Goal: Task Accomplishment & Management: Complete application form

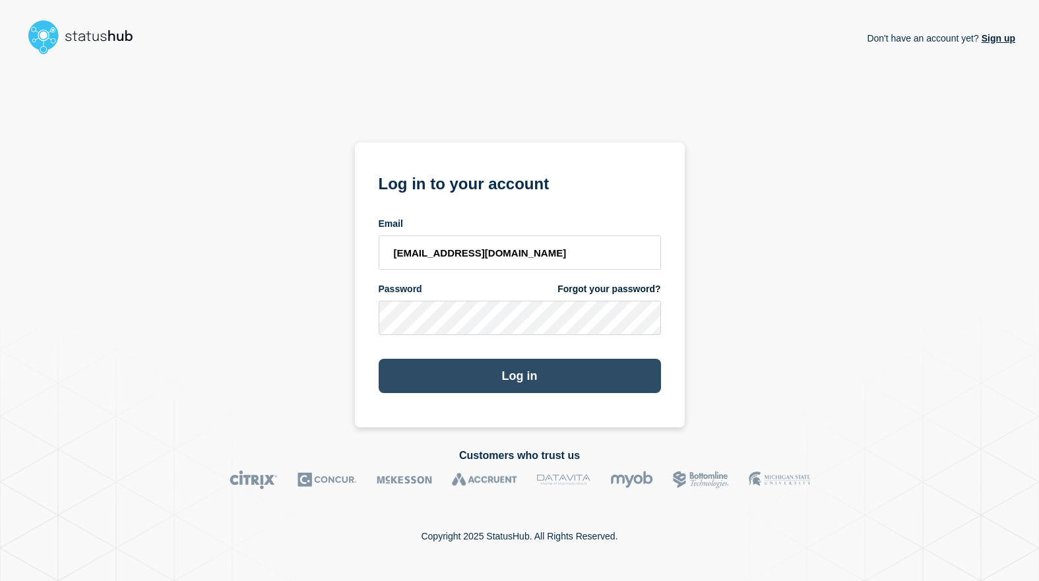
click at [552, 373] on button "Log in" at bounding box center [520, 376] width 282 height 34
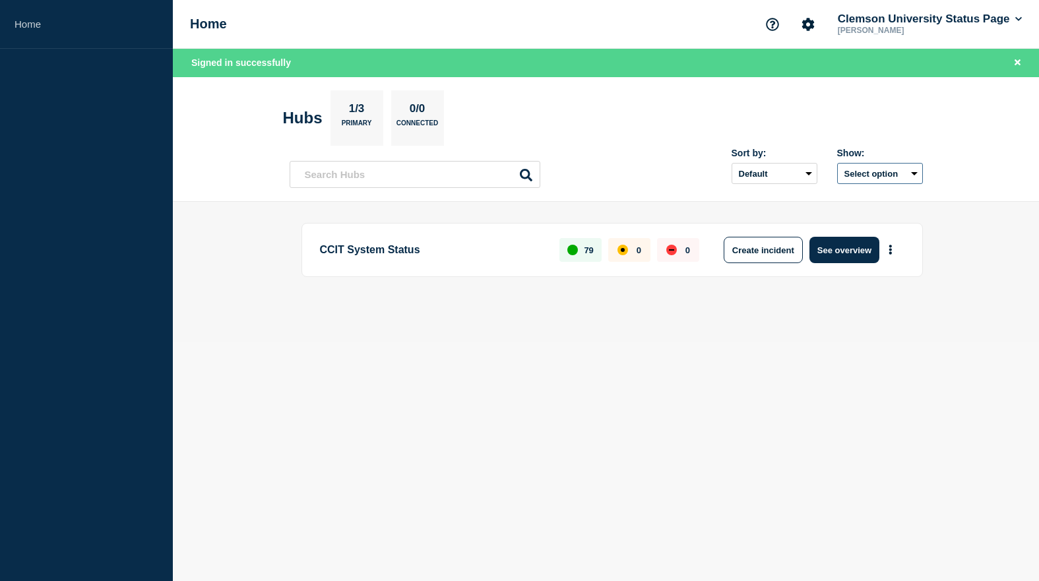
click at [908, 171] on button "Select option" at bounding box center [880, 173] width 86 height 21
click at [960, 152] on header "Hubs 1/3 Primary 0/0 Connected Sort by: Default Last added Last updated Most ac…" at bounding box center [606, 139] width 866 height 125
click at [751, 247] on button "Create incident" at bounding box center [763, 250] width 79 height 26
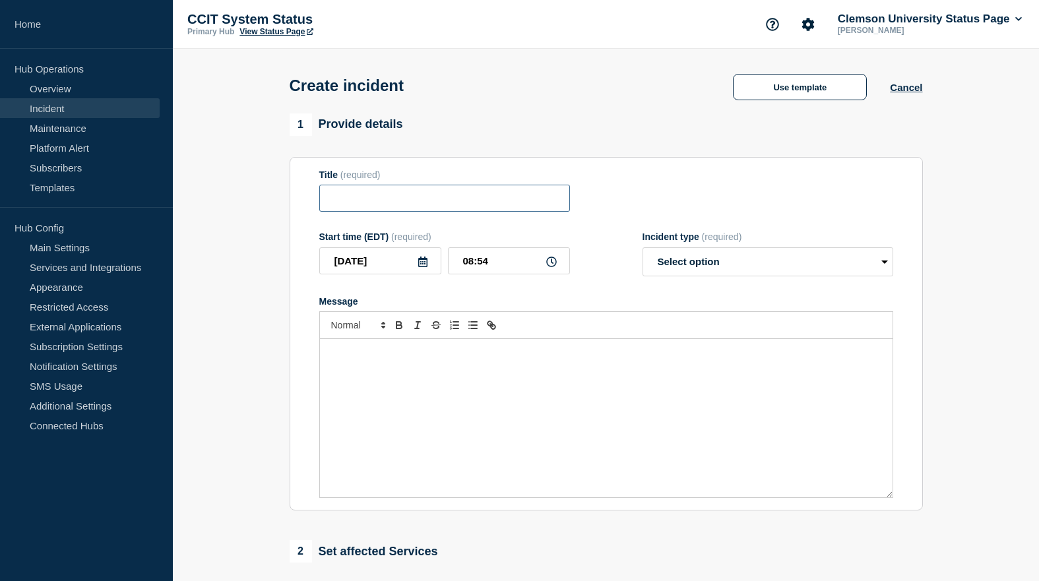
click at [394, 206] on input "Title" at bounding box center [444, 198] width 251 height 27
type input "I"
click at [419, 383] on div "Message" at bounding box center [606, 418] width 573 height 158
drag, startPoint x: 609, startPoint y: 361, endPoint x: 320, endPoint y: 350, distance: 289.8
click at [320, 350] on div "UFC is on generator power due to a plane crash near the area." at bounding box center [606, 418] width 573 height 158
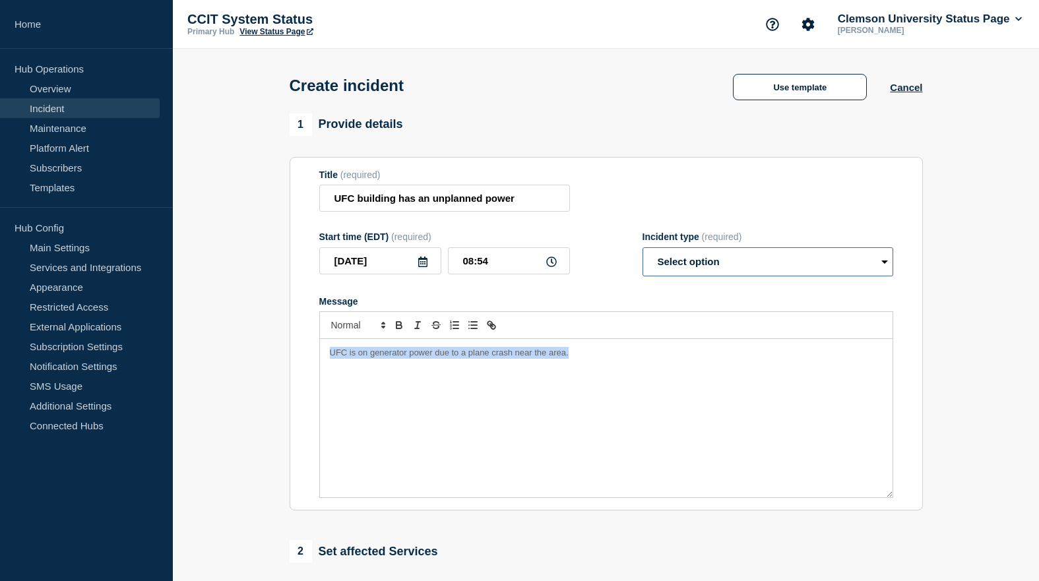
click at [642, 247] on select "Select option Investigating Identified Monitoring" at bounding box center [767, 261] width 251 height 29
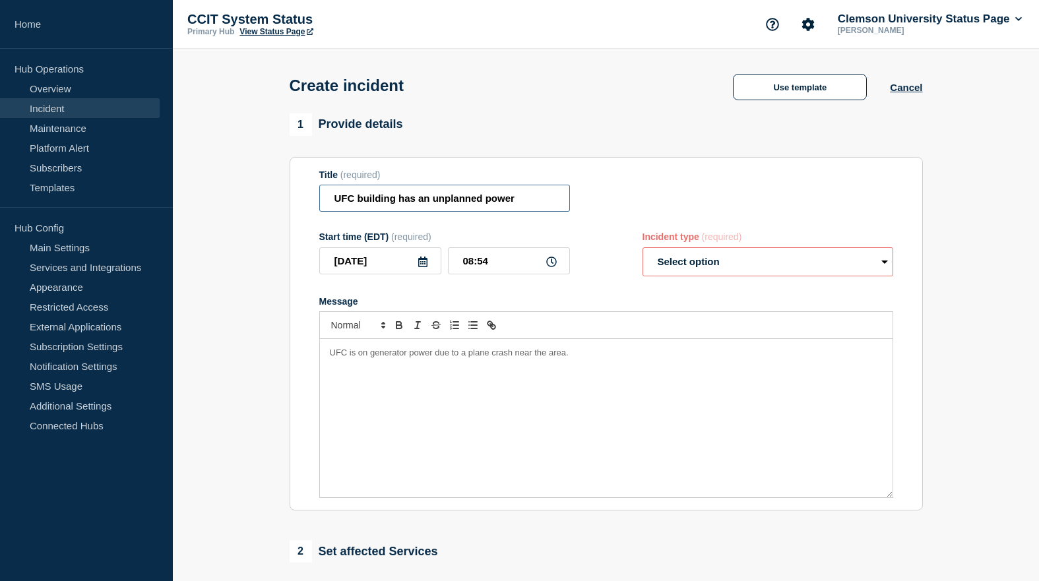
drag, startPoint x: 883, startPoint y: 267, endPoint x: 344, endPoint y: 220, distance: 541.0
click at [319, 185] on input "UFC building has an unplanned power" at bounding box center [444, 198] width 251 height 27
drag, startPoint x: 621, startPoint y: 370, endPoint x: 821, endPoint y: 330, distance: 203.7
click at [628, 369] on div "UFC is on generator power due to a plane crash near the area." at bounding box center [606, 418] width 573 height 158
click at [642, 247] on select "Select option Investigating Identified Monitoring" at bounding box center [767, 261] width 251 height 29
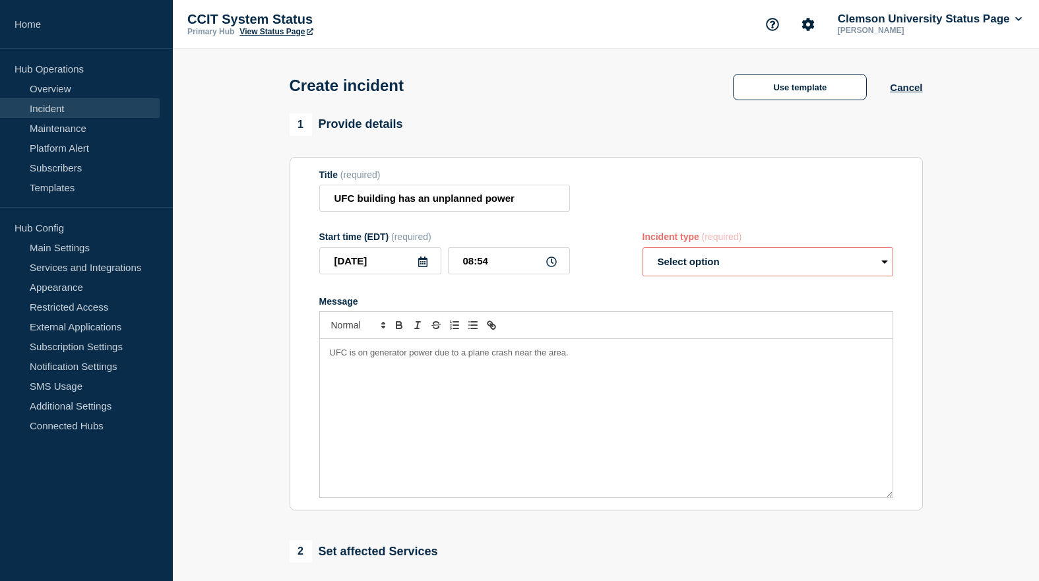
click at [617, 395] on div "UFC is on generator power due to a plane crash near the area." at bounding box center [606, 418] width 573 height 158
click at [536, 202] on input "UFC building has an unplanned power" at bounding box center [444, 198] width 251 height 27
type input "UFC building has an unplanned power outage"
click at [642, 247] on select "Select option Investigating Identified Monitoring" at bounding box center [767, 261] width 251 height 29
select select "identified"
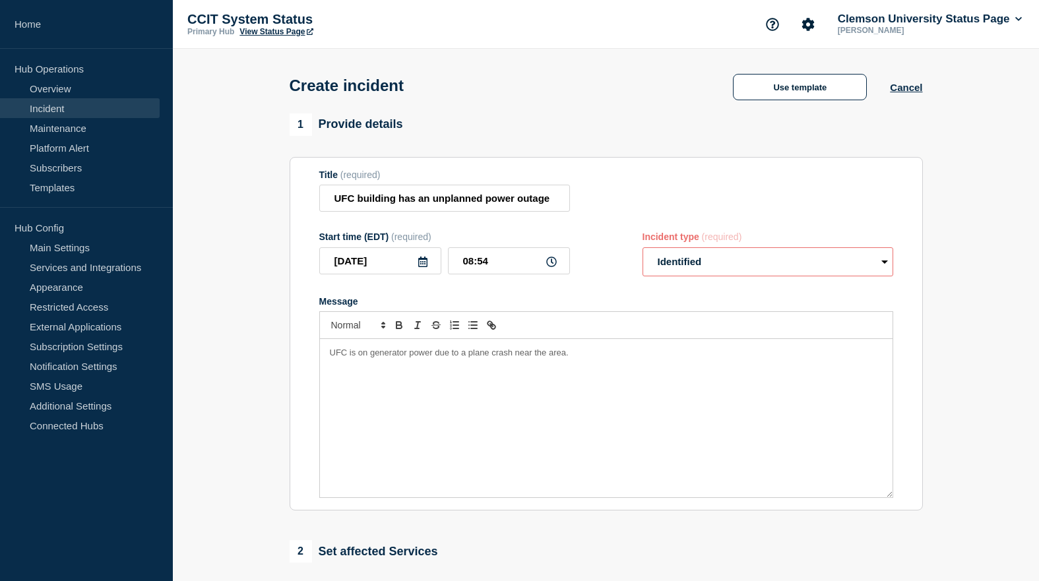
click option "Identified" at bounding box center [0, 0] width 0 height 0
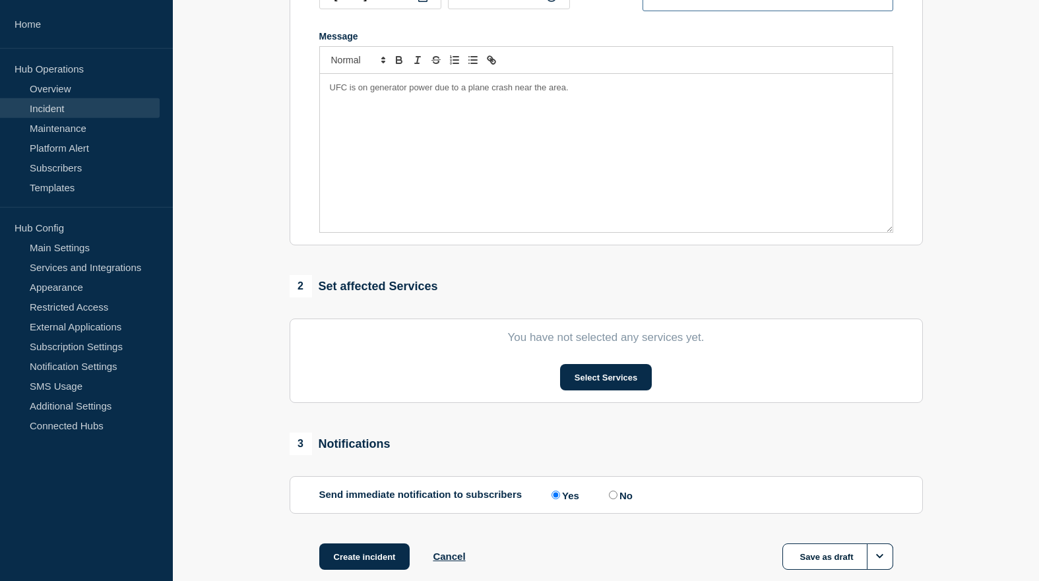
scroll to position [269, 0]
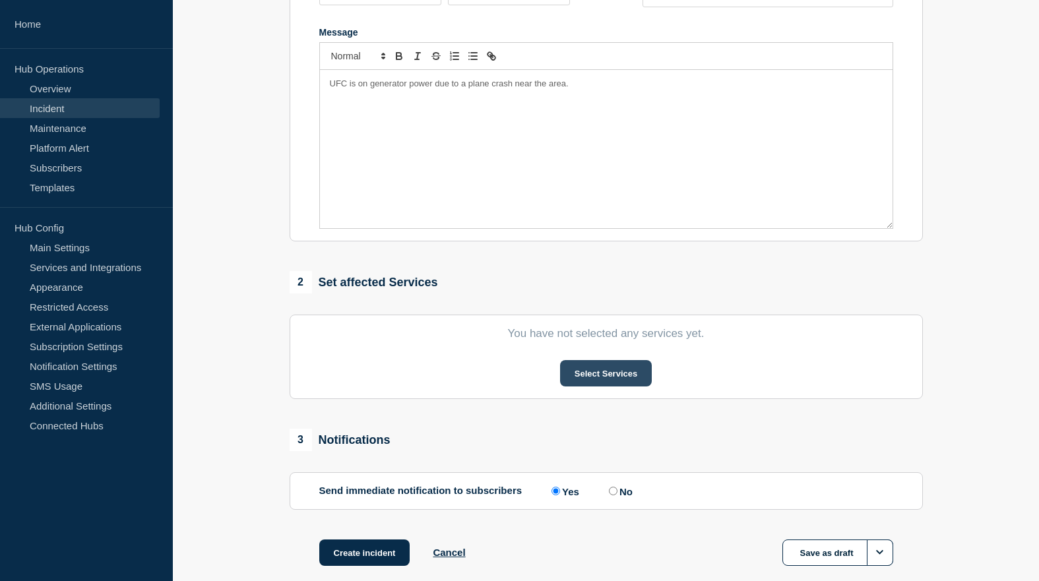
click at [614, 382] on button "Select Services" at bounding box center [606, 373] width 92 height 26
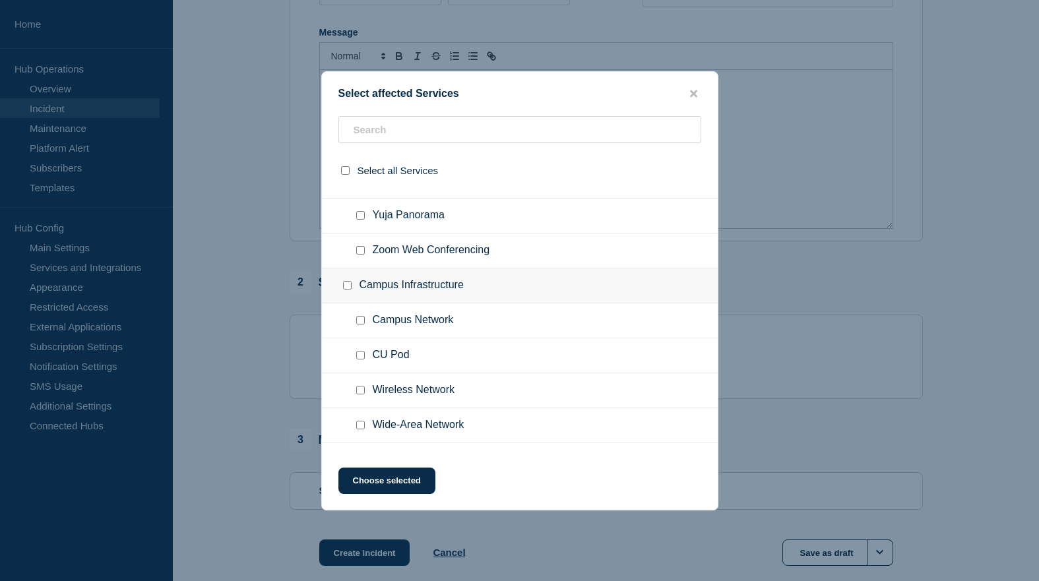
scroll to position [471, 0]
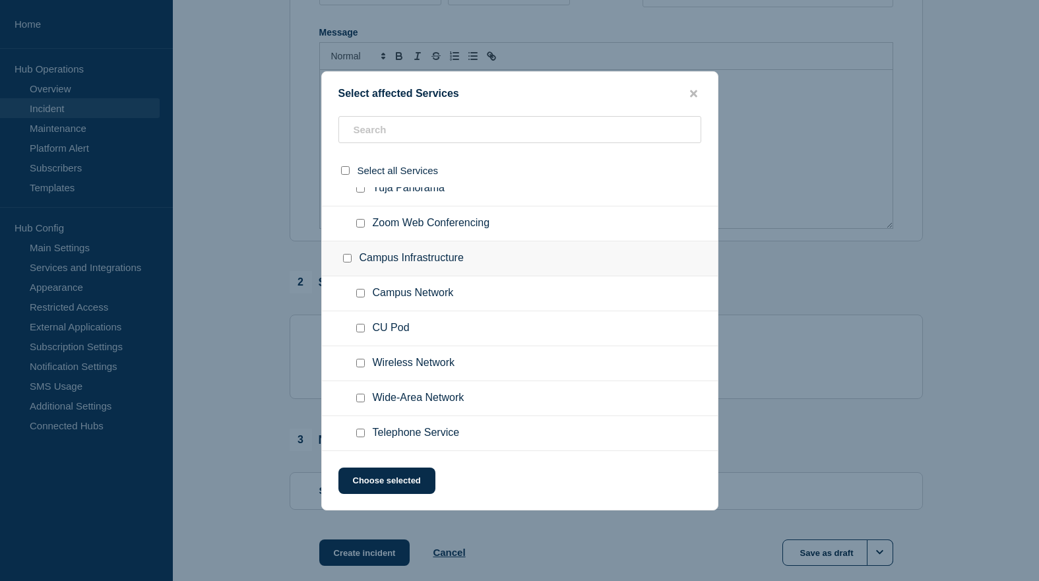
click at [361, 296] on input "Campus Network checkbox" at bounding box center [360, 293] width 9 height 9
checkbox input "true"
click at [400, 483] on button "Choose selected" at bounding box center [386, 481] width 97 height 26
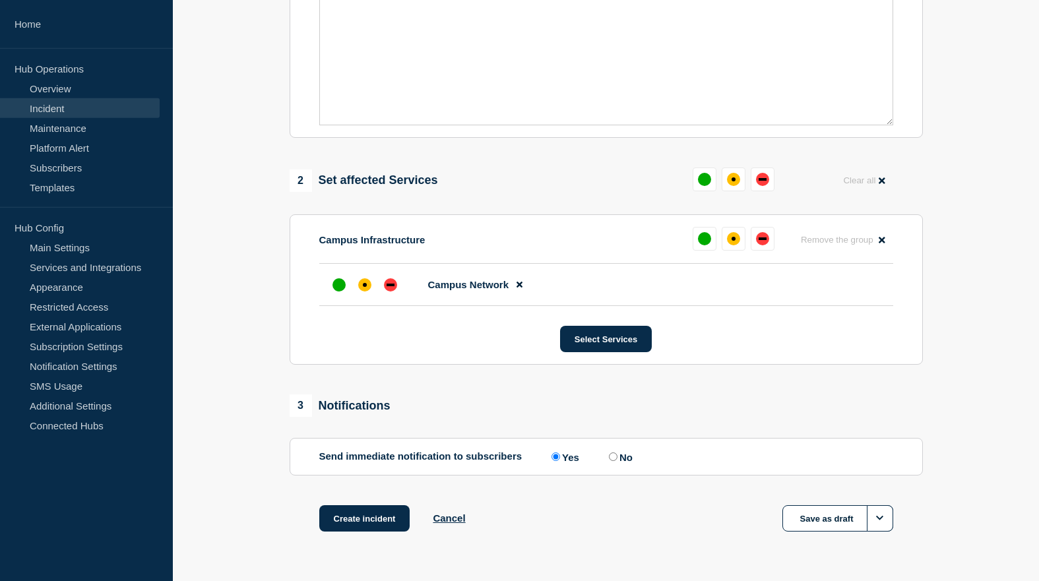
scroll to position [404, 0]
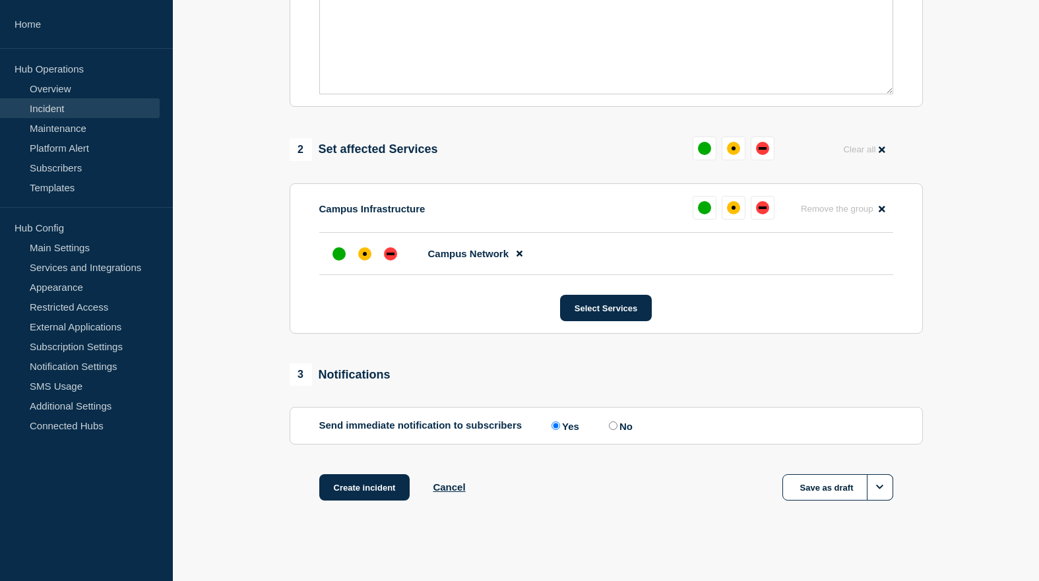
click at [617, 430] on input "No" at bounding box center [613, 425] width 9 height 9
radio input "true"
radio input "false"
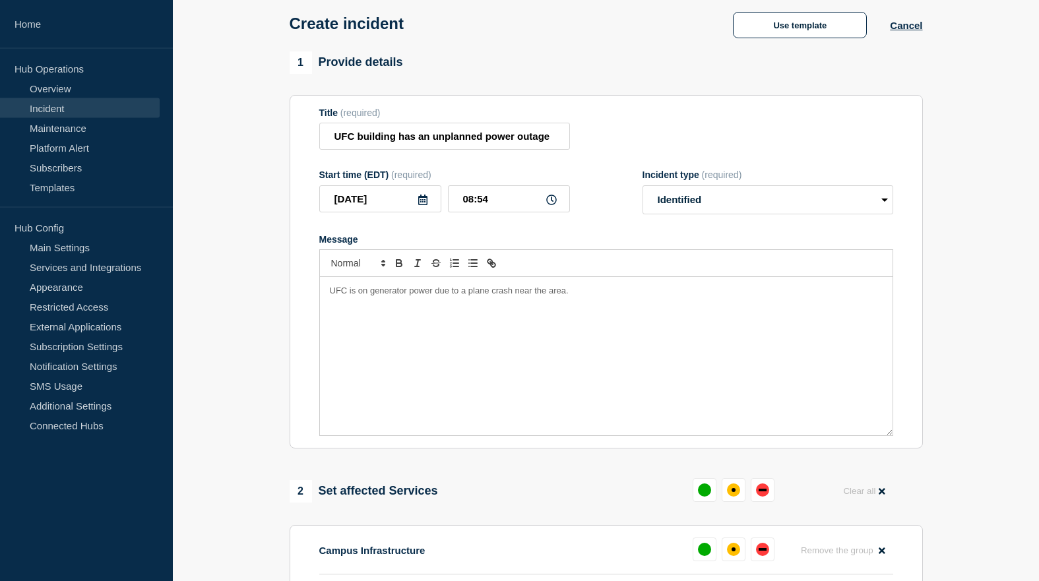
scroll to position [0, 0]
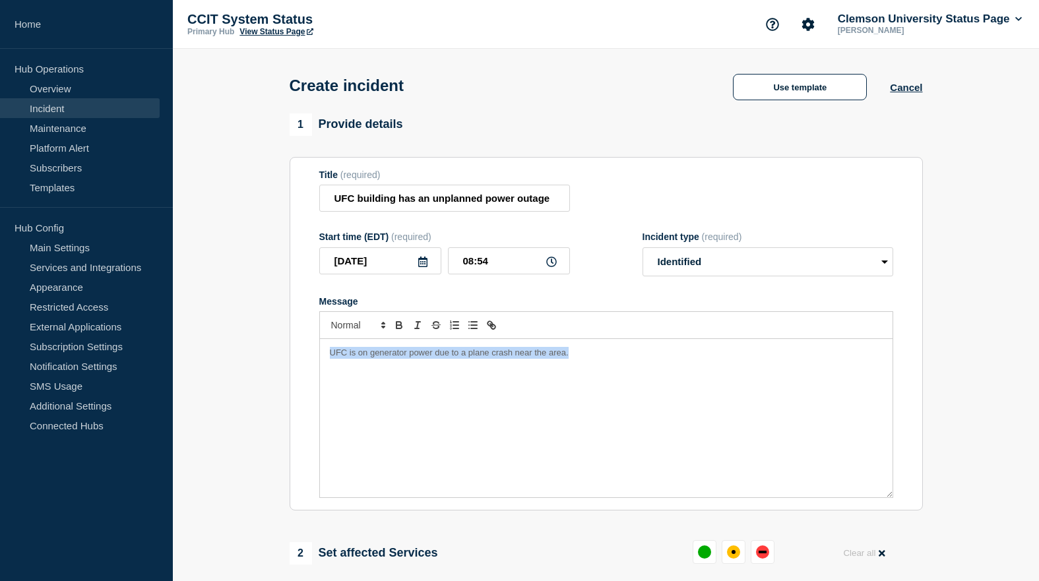
drag, startPoint x: 594, startPoint y: 367, endPoint x: 320, endPoint y: 349, distance: 275.0
click at [320, 349] on div "UFC is on generator power due to a plane crash near the area." at bounding box center [606, 418] width 573 height 158
click at [366, 372] on div "Message" at bounding box center [606, 418] width 573 height 158
click at [332, 201] on input "UFC building has an unplanned power outage" at bounding box center [444, 198] width 251 height 27
drag, startPoint x: 367, startPoint y: 358, endPoint x: 319, endPoint y: 352, distance: 48.6
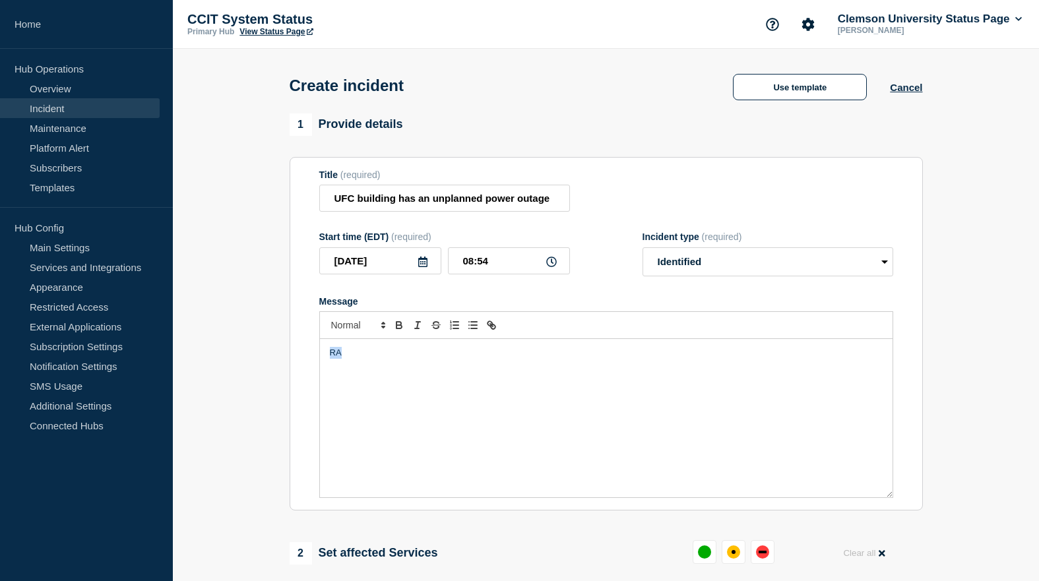
click at [320, 352] on div "RA" at bounding box center [606, 418] width 573 height 158
drag, startPoint x: 379, startPoint y: 362, endPoint x: 315, endPoint y: 359, distance: 64.0
click at [320, 359] on div "uN" at bounding box center [606, 418] width 573 height 158
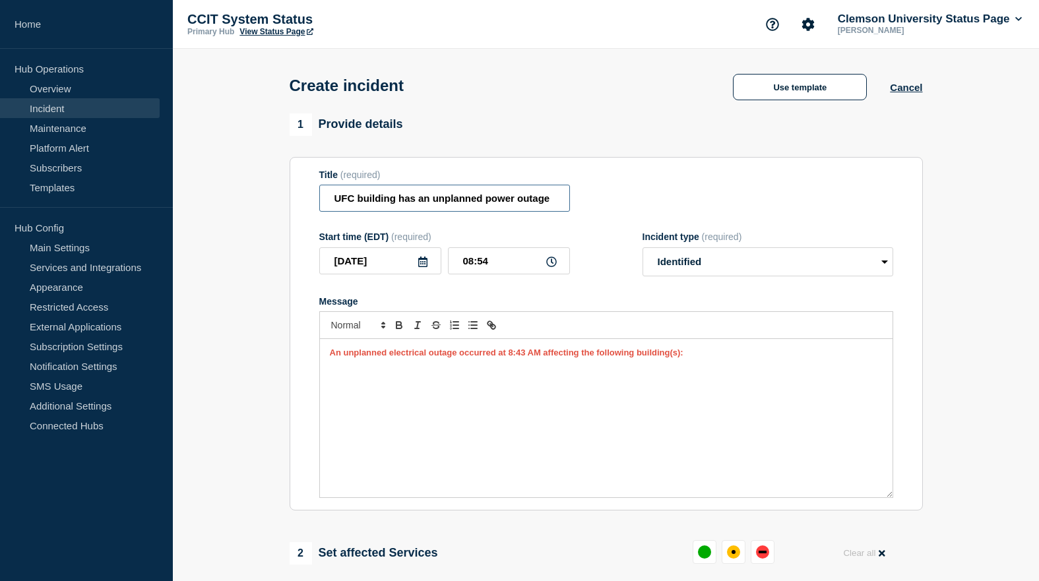
click at [334, 202] on input "UFC building has an unplanned power outage" at bounding box center [444, 198] width 251 height 27
type input "Unplanned Power Outage"
click at [551, 266] on icon at bounding box center [551, 262] width 11 height 11
click at [554, 267] on icon at bounding box center [551, 262] width 11 height 11
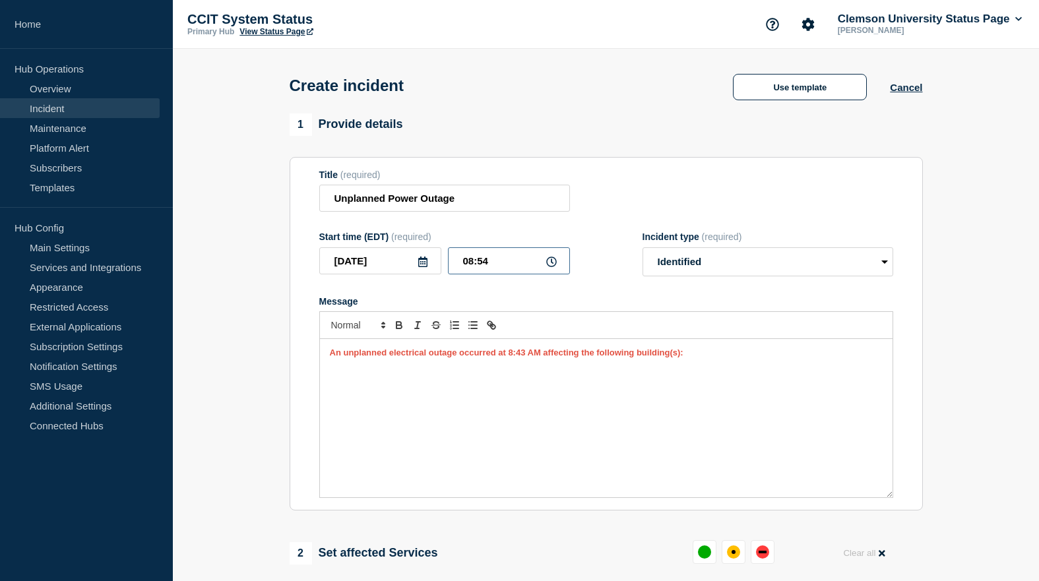
click at [496, 266] on input "08:54" at bounding box center [509, 260] width 122 height 27
type input "08:43"
click at [702, 359] on p "An unplanned electrical outage occurred at 8:43 AM affecting the following buil…" at bounding box center [606, 353] width 553 height 12
click at [706, 354] on p "An unplanned electrical outage occurred at 8:43 AM , affecting the following bu…" at bounding box center [606, 353] width 553 height 12
click at [636, 359] on p "An unplanned electrical outage occurred at 8:43 AM , affecting [PERSON_NAME]" at bounding box center [606, 353] width 553 height 12
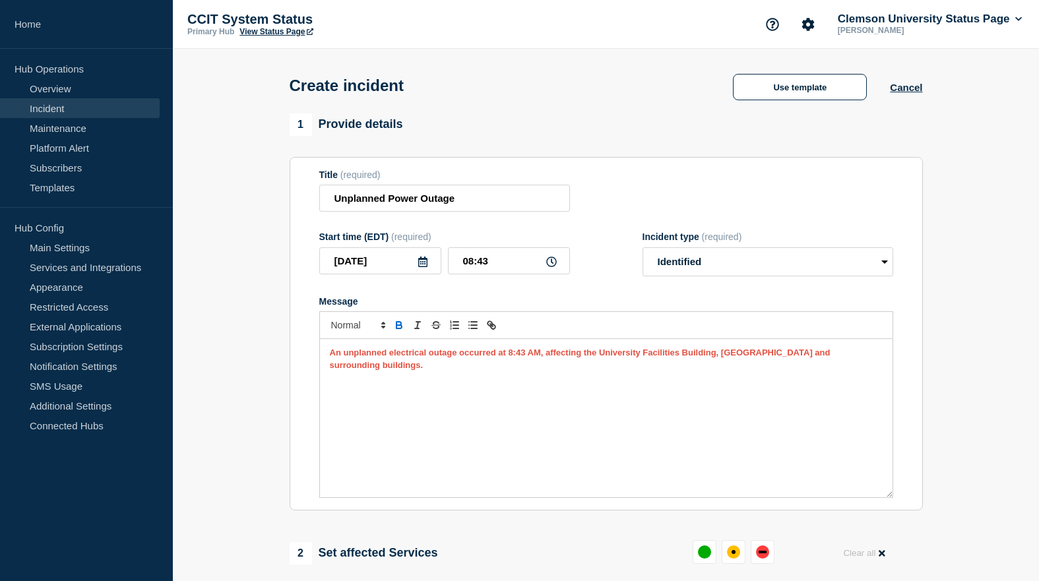
click at [735, 360] on strong "An unplanned electrical outage occurred at 8:43 AM, affecting the University Fa…" at bounding box center [581, 359] width 503 height 22
click at [675, 399] on div "An unplanned electrical outage occurred at 8:43 AM, affecting the University Fa…" at bounding box center [606, 418] width 573 height 158
click at [747, 359] on strong "An unplanned electrical outage occurred at 8:43 AM, affecting the University Fa…" at bounding box center [581, 359] width 503 height 22
click at [501, 400] on div "An unplanned electrical outage occurred at 8:43 AM, affecting the University Fa…" at bounding box center [606, 418] width 573 height 158
click at [749, 356] on strong "An unplanned electrical outage occurred at 8:43 AM, affecting the University Fa…" at bounding box center [581, 359] width 503 height 22
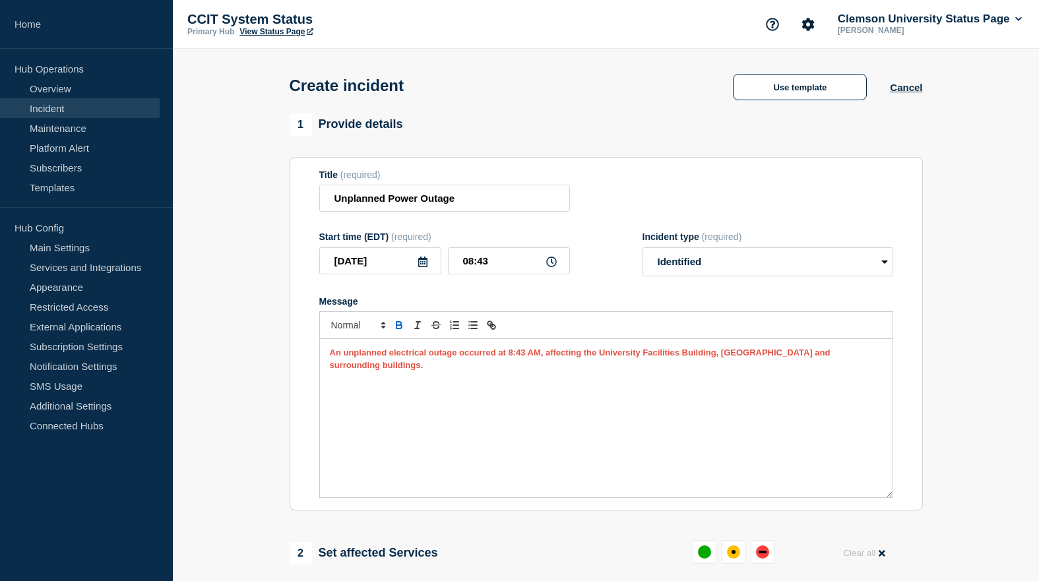
click at [805, 396] on div "An unplanned electrical outage occurred at 8:43 AM, affecting the University Fa…" at bounding box center [606, 418] width 573 height 158
click at [879, 371] on p "Message" at bounding box center [606, 377] width 553 height 12
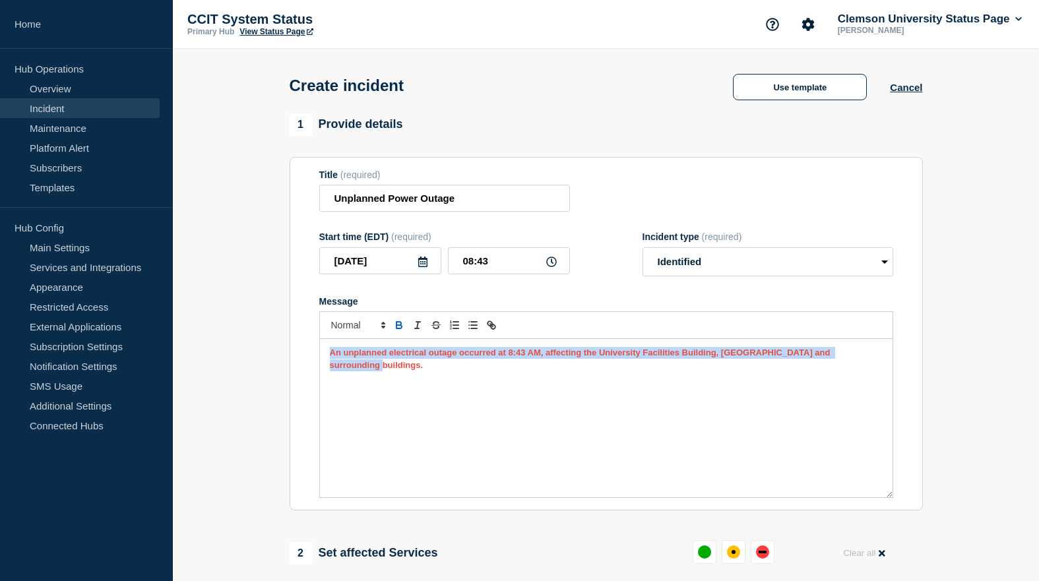
drag, startPoint x: 868, startPoint y: 359, endPoint x: 321, endPoint y: 349, distance: 546.9
click at [321, 349] on div "An unplanned electrical outage occurred at 8:43 AM, affecting the University Fa…" at bounding box center [606, 418] width 573 height 158
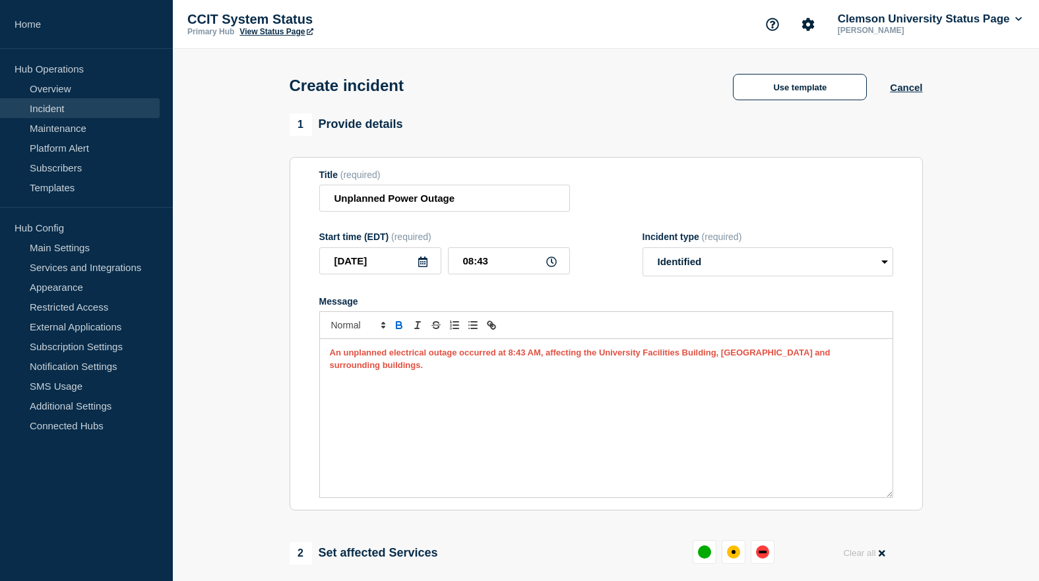
click at [623, 449] on div "An unplanned electrical outage occurred at 8:43 AM, affecting the University Fa…" at bounding box center [606, 418] width 573 height 158
click at [742, 359] on strong "An unplanned electrical outage occurred at 8:43 AM, affecting the University Fa…" at bounding box center [581, 359] width 503 height 22
click at [874, 359] on p "An unplanned electrical outage occurred at 8:43 AM, affecting the University Fa…" at bounding box center [606, 359] width 553 height 24
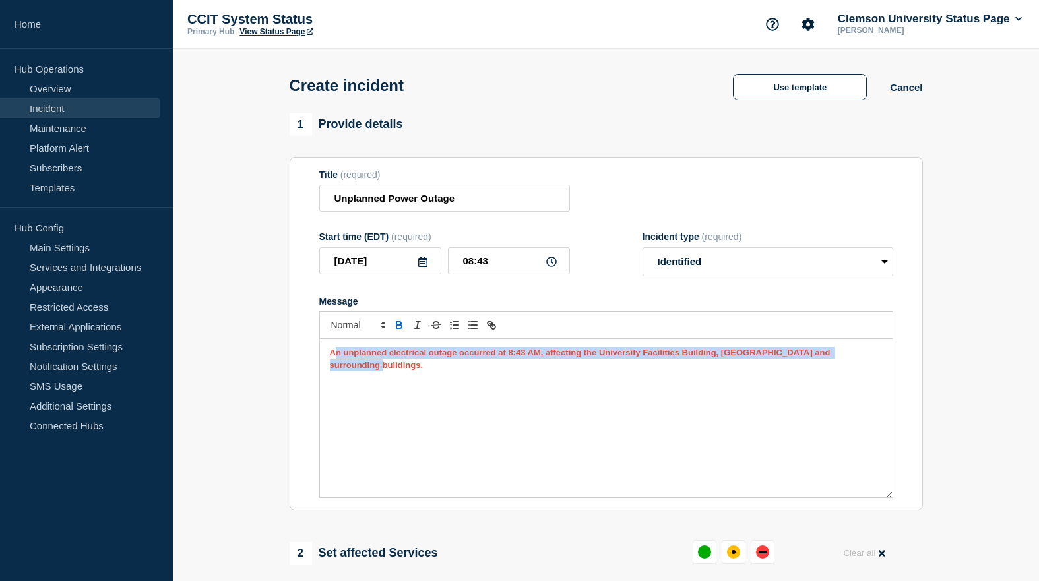
drag, startPoint x: 874, startPoint y: 359, endPoint x: 333, endPoint y: 345, distance: 541.0
click at [333, 345] on div "An unplanned electrical outage occurred at 8:43 AM, affecting the University Fa…" at bounding box center [606, 418] width 573 height 158
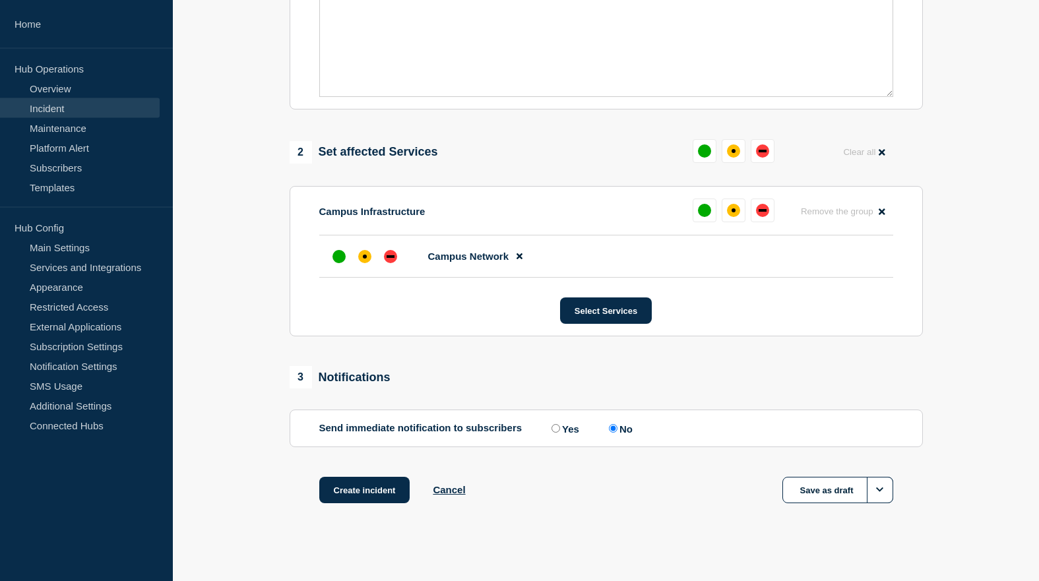
scroll to position [404, 0]
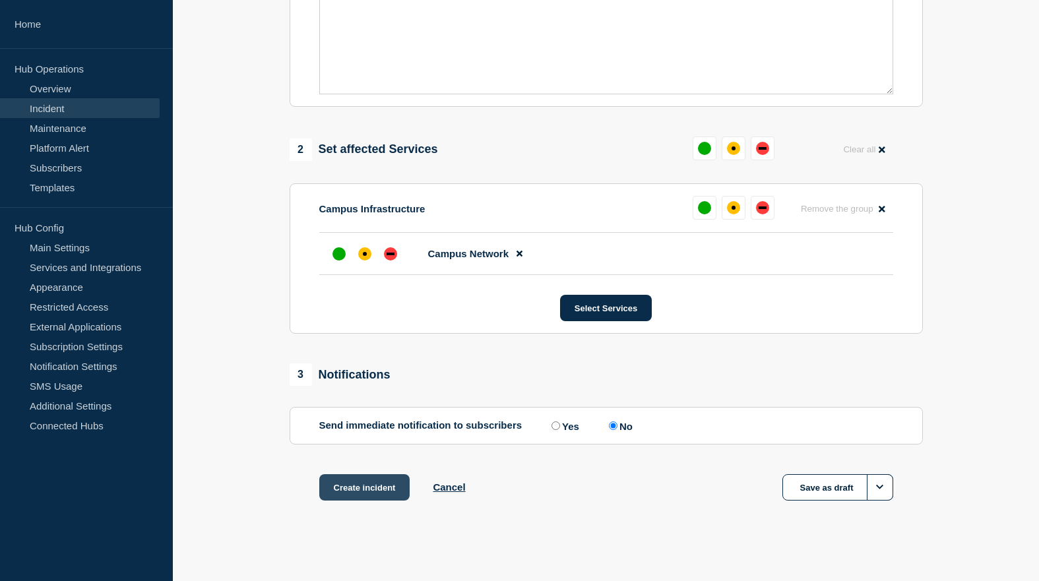
click at [359, 492] on button "Create incident" at bounding box center [364, 487] width 91 height 26
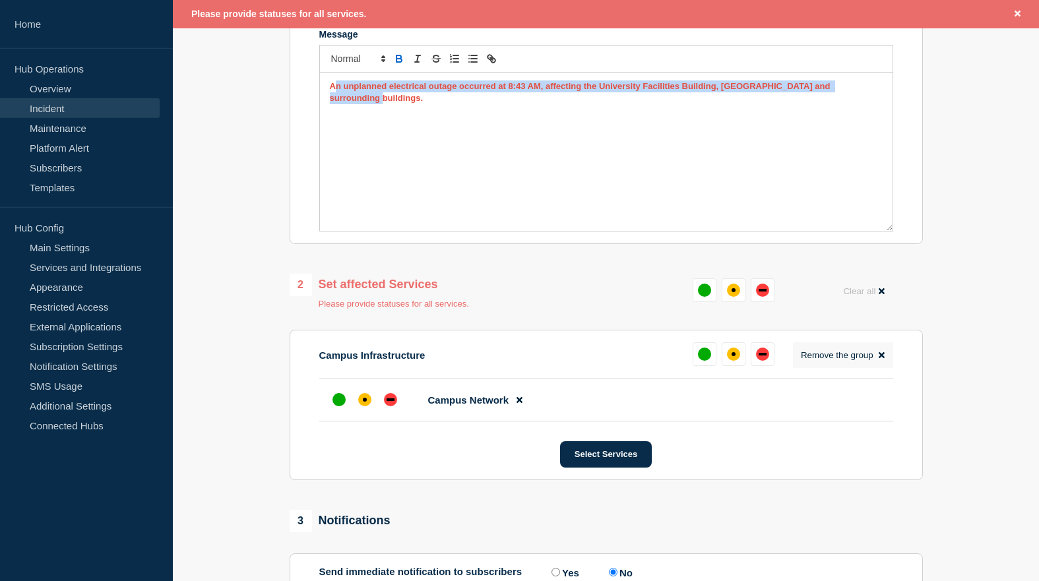
scroll to position [297, 0]
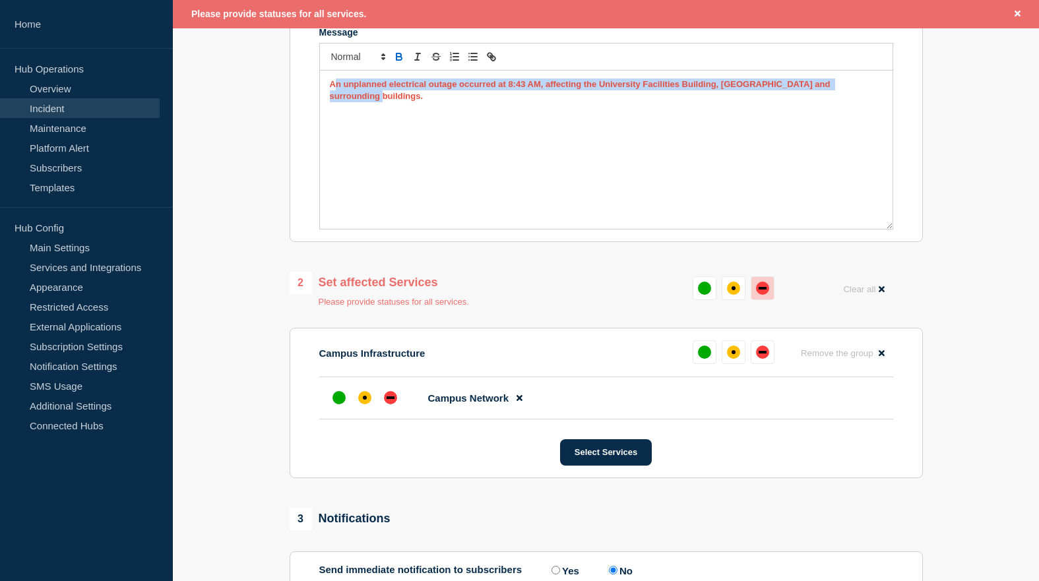
click at [766, 295] on div "down" at bounding box center [762, 288] width 13 height 13
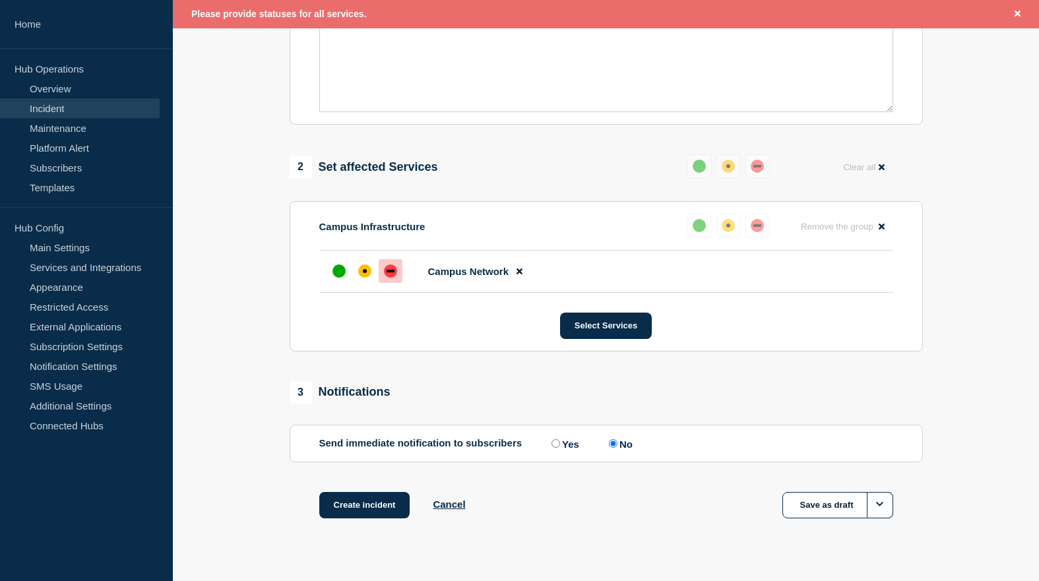
scroll to position [431, 0]
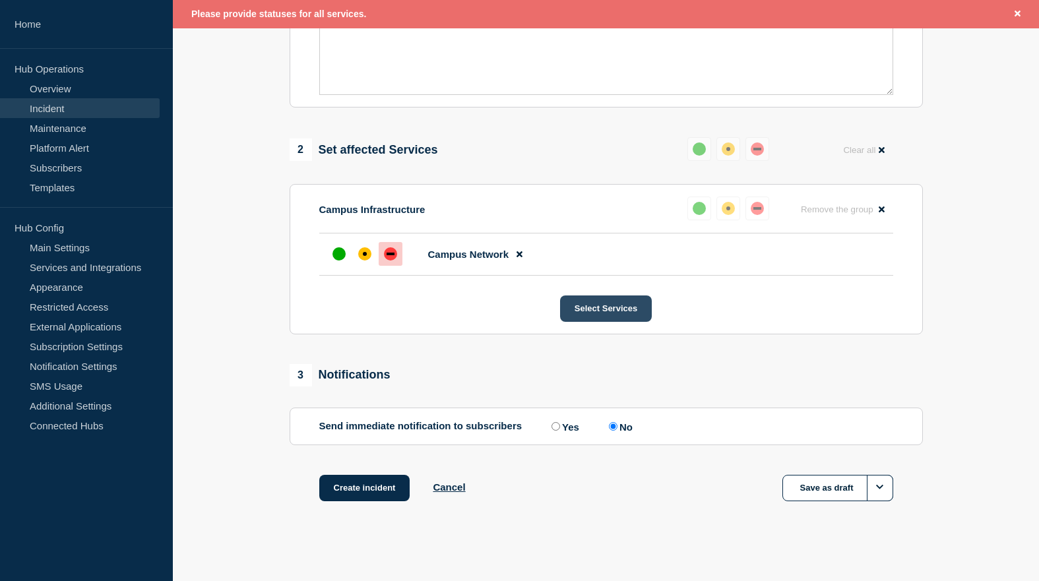
click at [618, 315] on button "Select Services" at bounding box center [606, 308] width 92 height 26
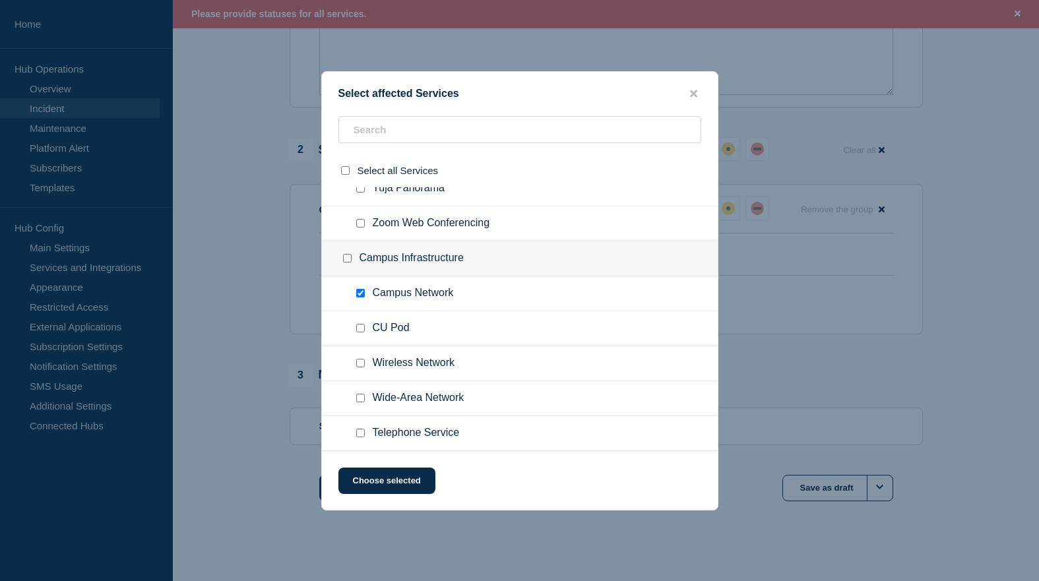
scroll to position [538, 0]
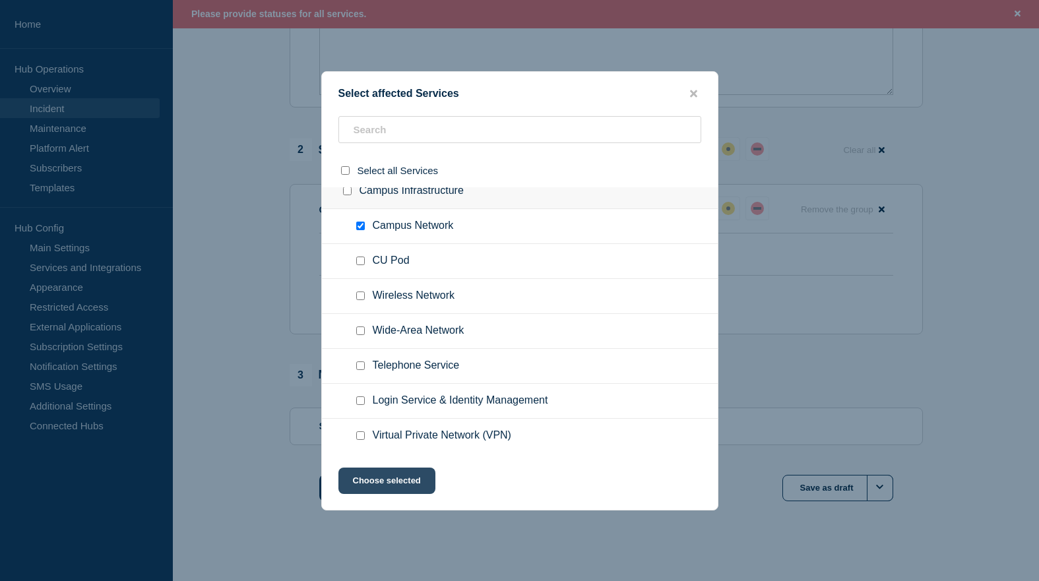
click at [406, 479] on button "Choose selected" at bounding box center [386, 481] width 97 height 26
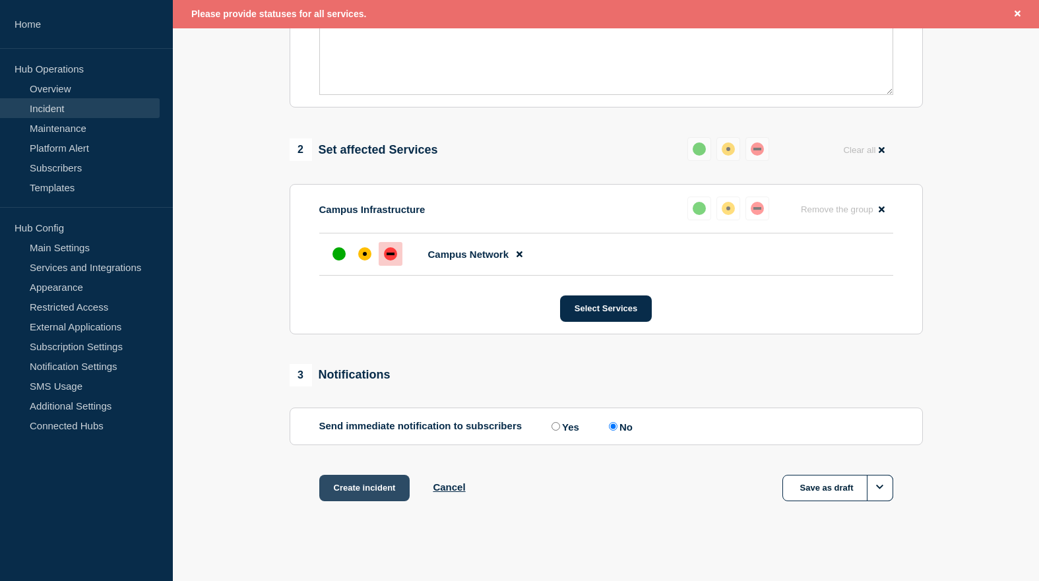
click at [374, 493] on button "Create incident" at bounding box center [364, 488] width 91 height 26
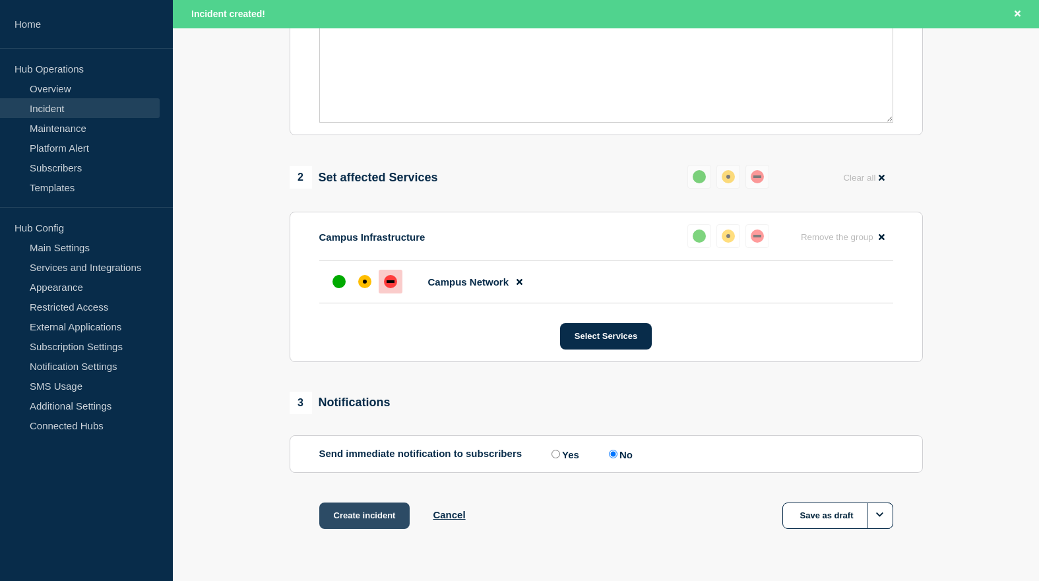
scroll to position [431, 0]
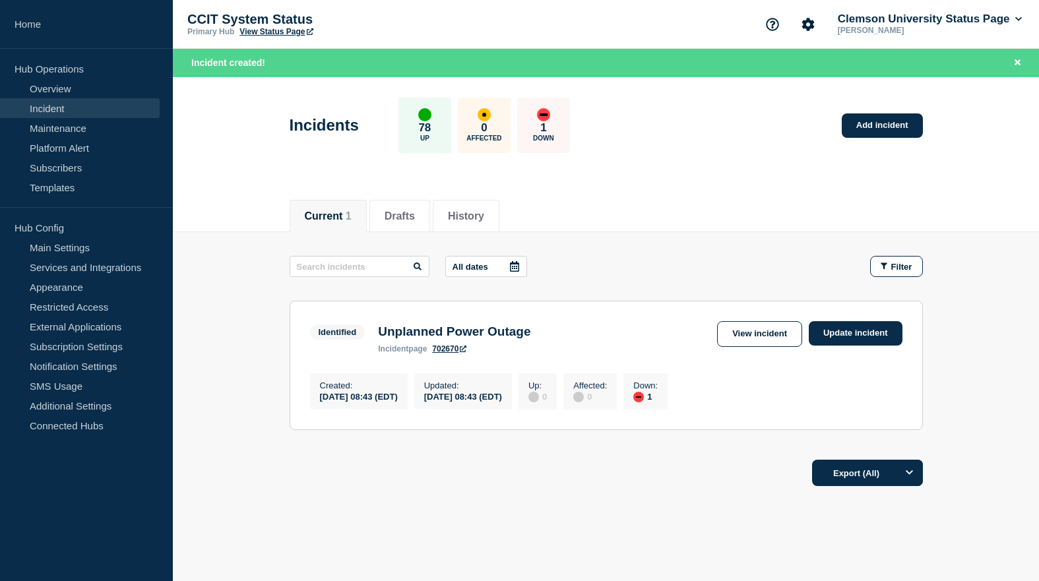
scroll to position [31, 0]
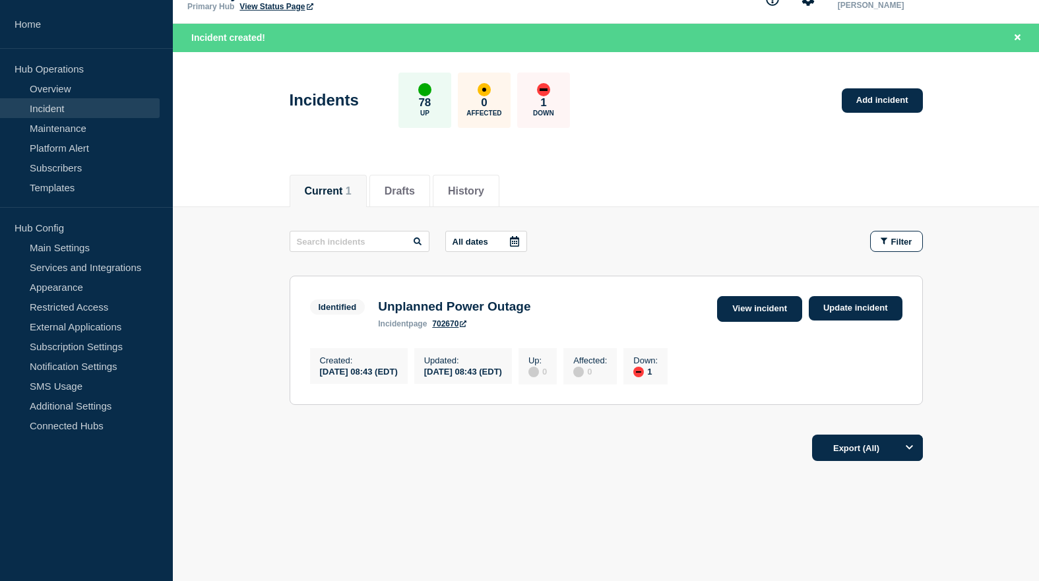
click at [758, 302] on link "View incident" at bounding box center [759, 309] width 85 height 26
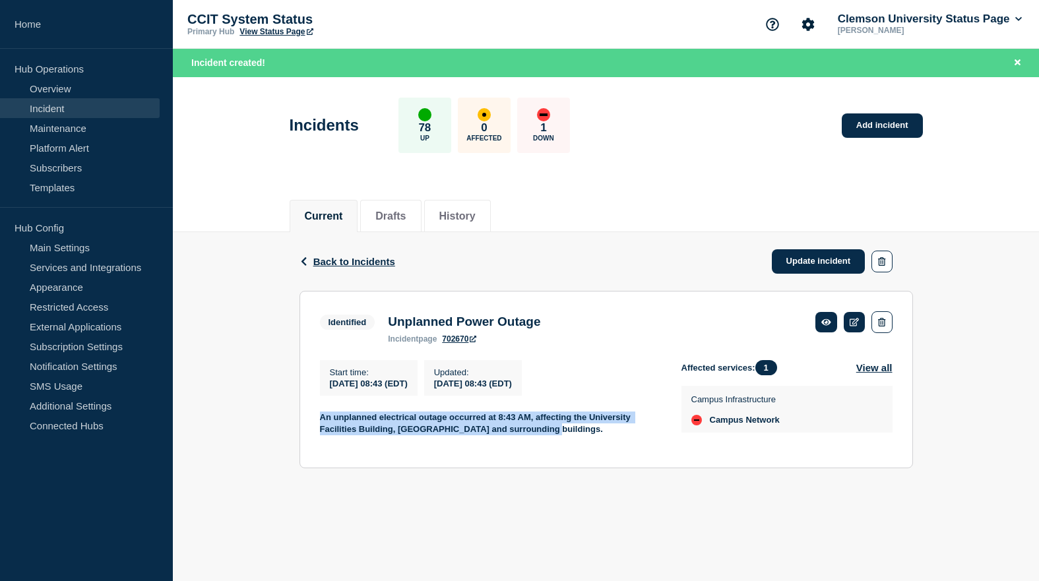
drag, startPoint x: 512, startPoint y: 434, endPoint x: 307, endPoint y: 414, distance: 206.7
click at [320, 414] on div "An unplanned electrical outage occurred at 8:43 AM, affecting the University Fa…" at bounding box center [490, 430] width 340 height 36
copy strong "An unplanned electrical outage occurred at 8:43 AM, affecting the University Fa…"
